Goal: Go to known website: Access a specific website the user already knows

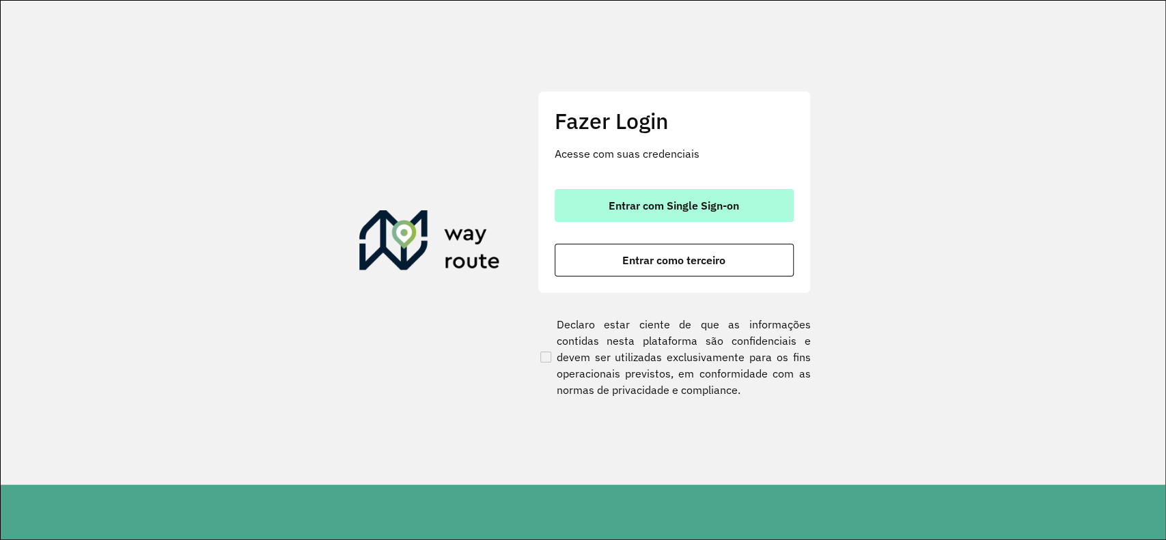
click at [676, 208] on span "Entrar com Single Sign-on" at bounding box center [674, 205] width 130 height 11
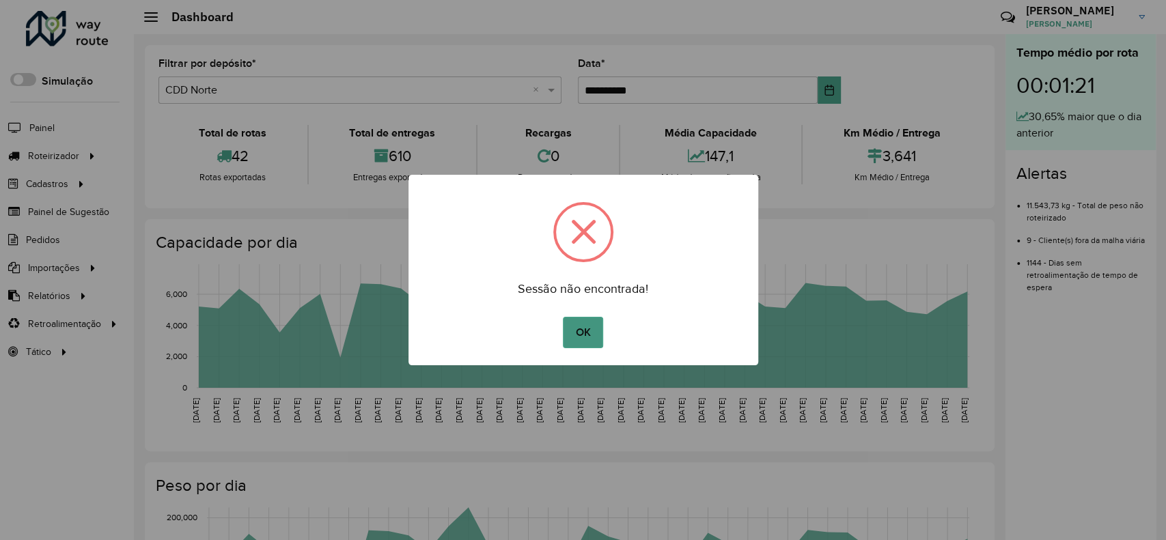
click at [590, 322] on button "OK" at bounding box center [583, 332] width 40 height 31
